Goal: Information Seeking & Learning: Learn about a topic

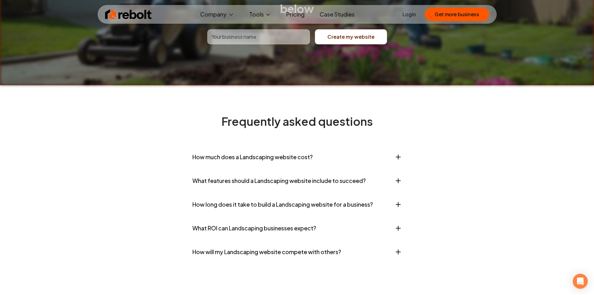
scroll to position [2496, 0]
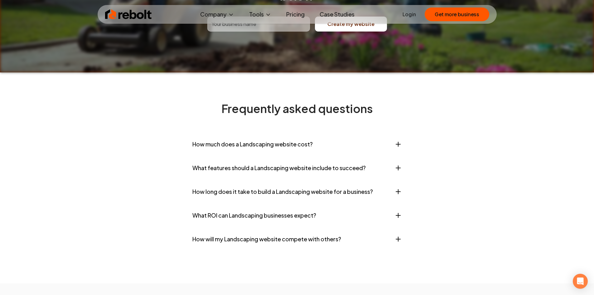
click at [286, 135] on button "How much does a Landscaping website cost?" at bounding box center [298, 144] width 210 height 19
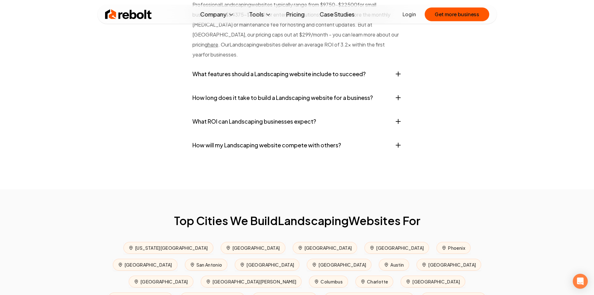
scroll to position [2652, 0]
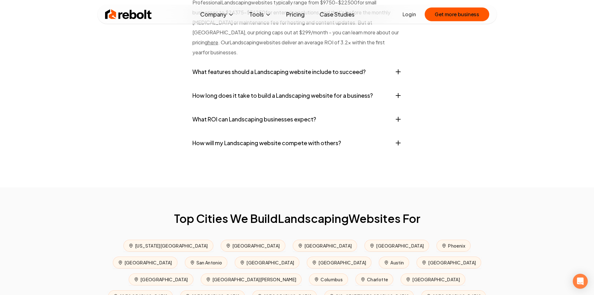
click at [283, 134] on button "How will my Landscaping website compete with others?" at bounding box center [298, 143] width 210 height 19
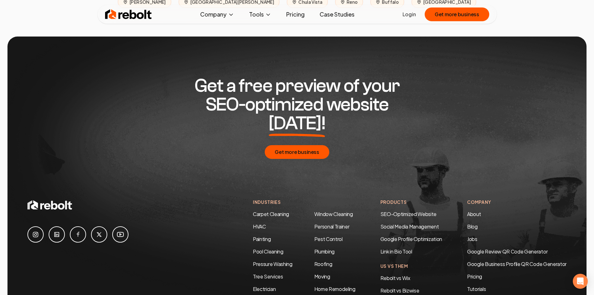
scroll to position [3123, 0]
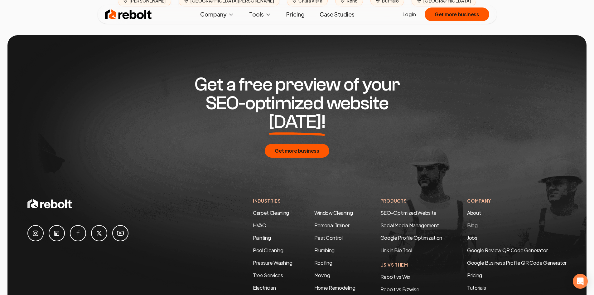
click at [320, 295] on link "Landscaping" at bounding box center [329, 300] width 28 height 7
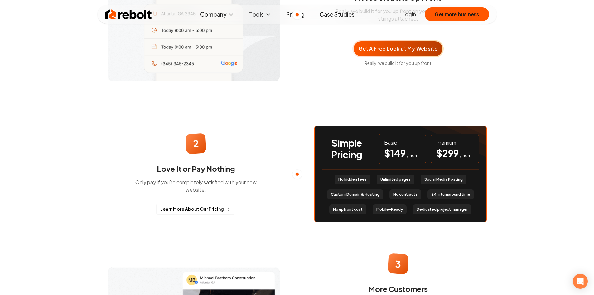
scroll to position [499, 0]
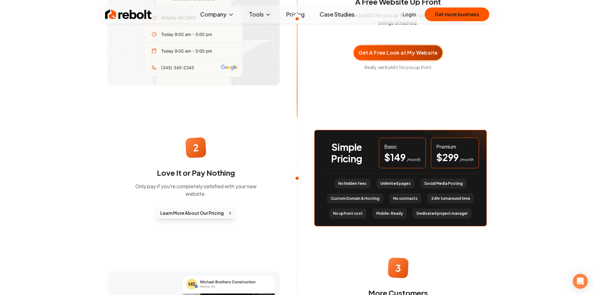
click at [206, 213] on span "Learn More About Our Pricing" at bounding box center [192, 213] width 64 height 7
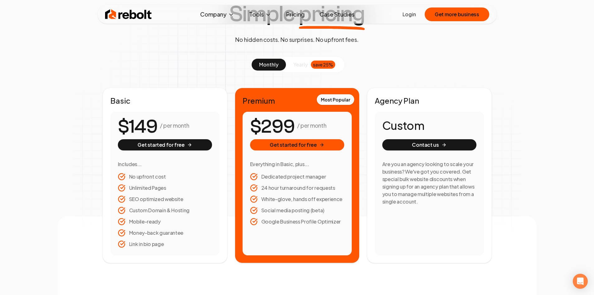
scroll to position [62, 0]
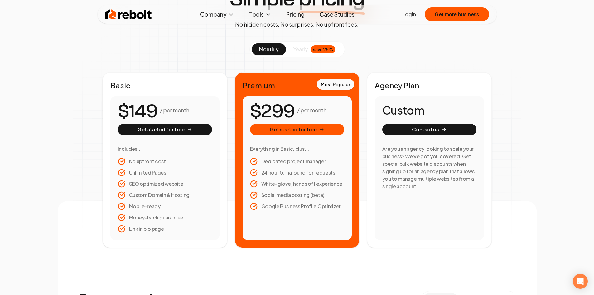
click at [301, 49] on span "yearly" at bounding box center [301, 49] width 14 height 7
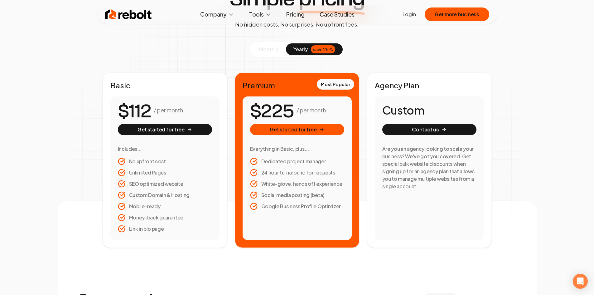
click at [268, 46] on span "monthly" at bounding box center [268, 49] width 19 height 7
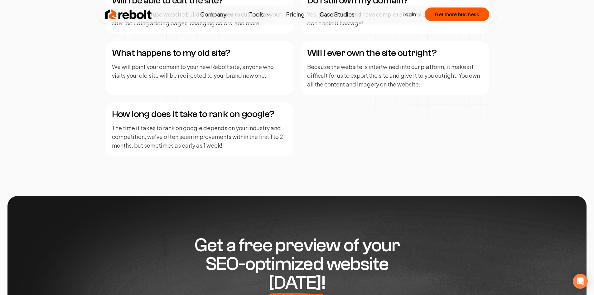
scroll to position [922, 0]
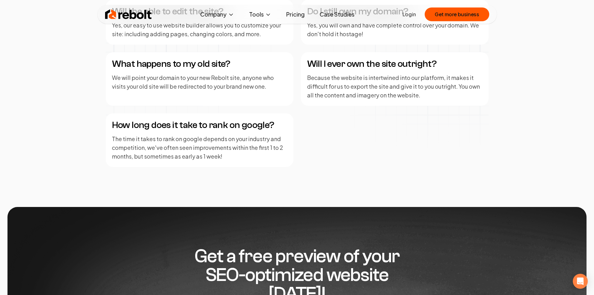
click at [335, 13] on link "Case Studies" at bounding box center [337, 14] width 45 height 12
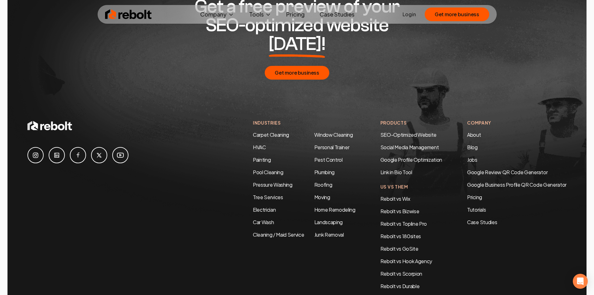
scroll to position [1311, 0]
